Goal: Information Seeking & Learning: Check status

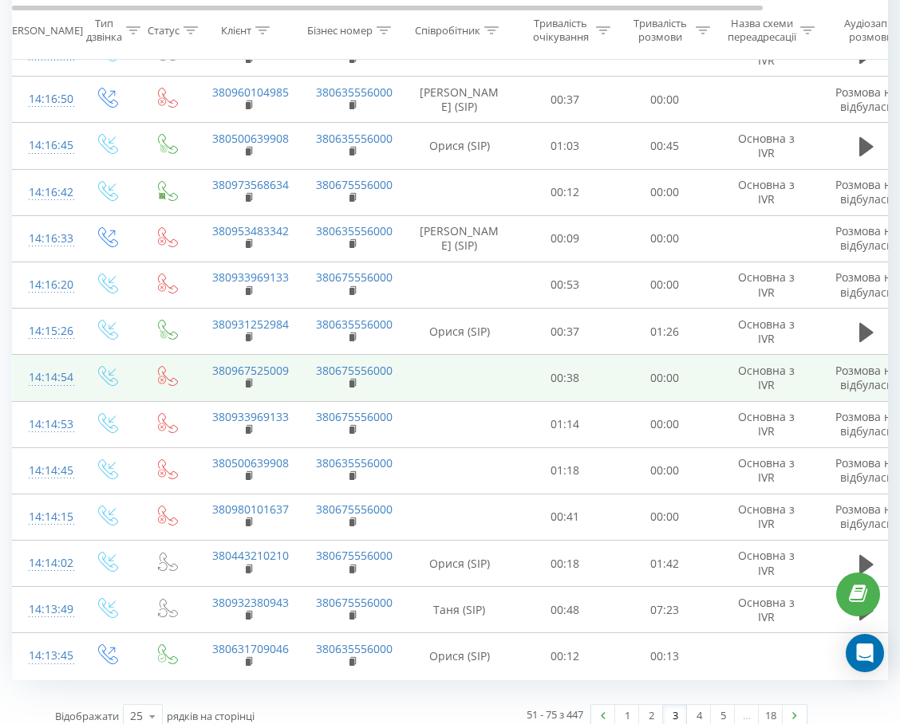
scroll to position [747, 0]
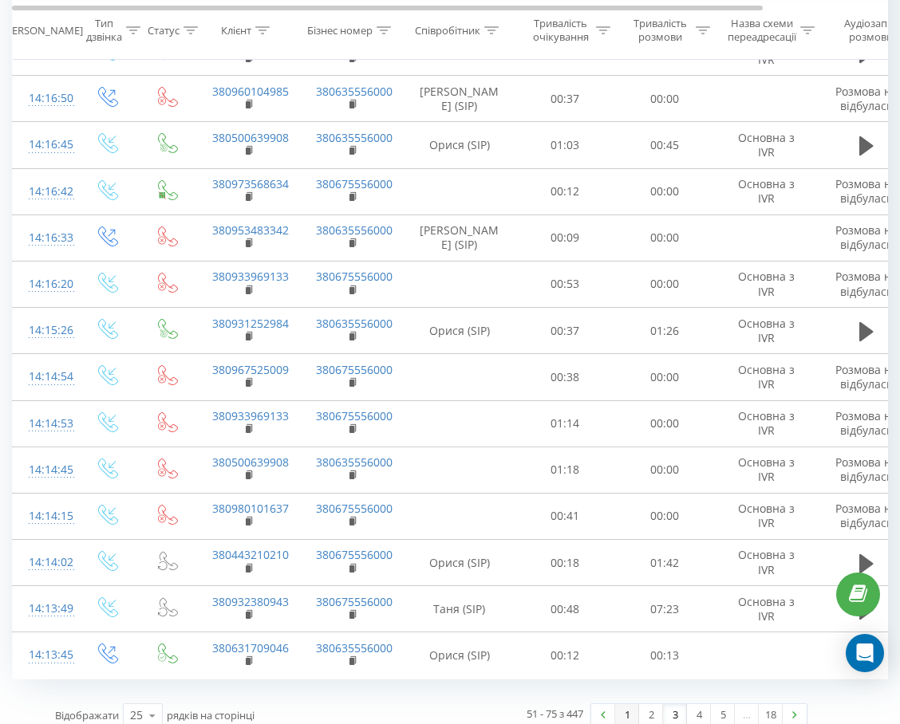
click at [619, 704] on link "1" at bounding box center [627, 715] width 24 height 22
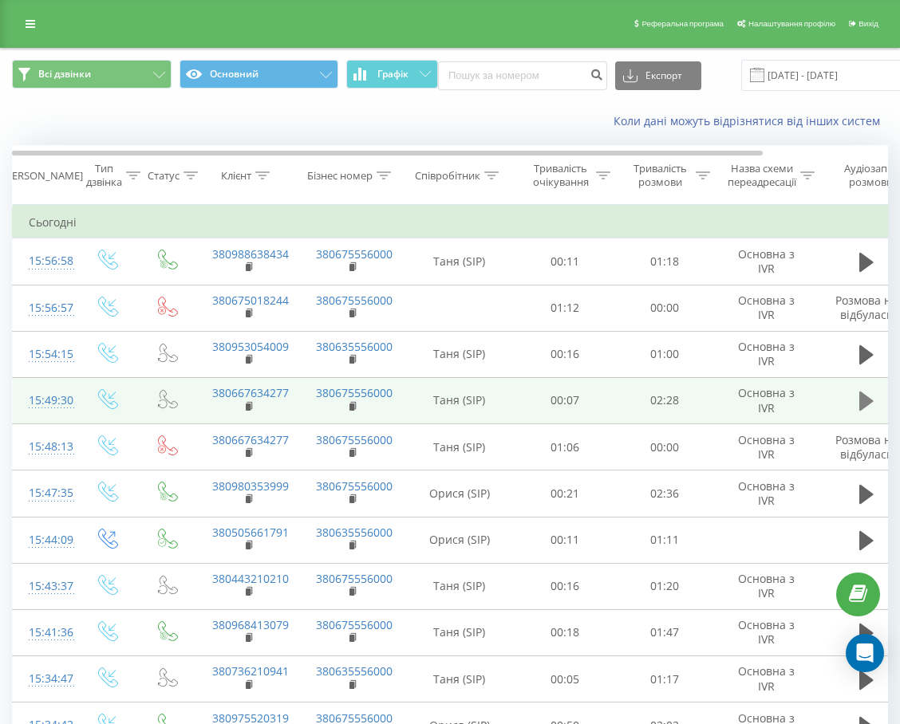
click at [863, 400] on icon at bounding box center [866, 401] width 14 height 19
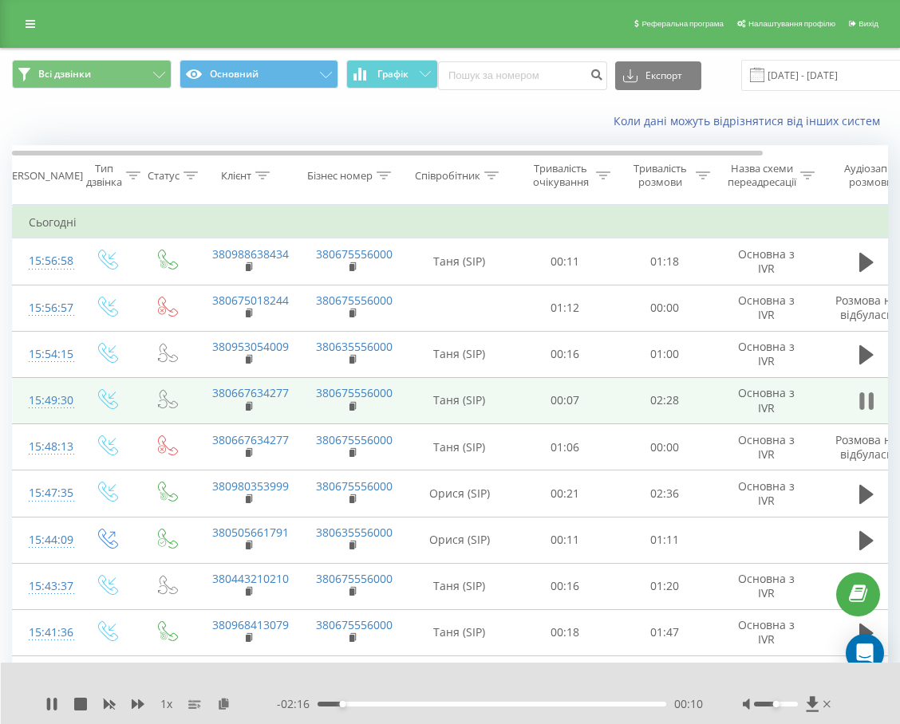
click at [866, 408] on icon at bounding box center [866, 401] width 14 height 22
